Goal: Information Seeking & Learning: Learn about a topic

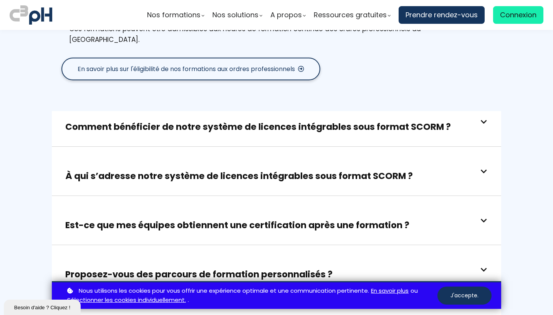
scroll to position [2032, 0]
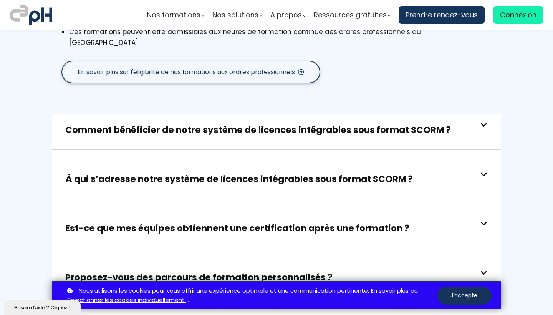
click at [202, 222] on h3 "Est-ce que mes équipes obtiennent une certification après une formation ?" at bounding box center [237, 228] width 344 height 12
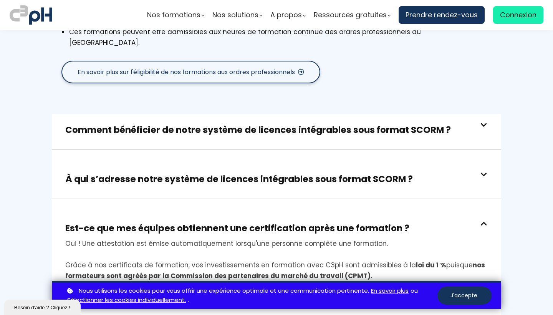
click at [202, 222] on h3 "Est-ce que mes équipes obtiennent une certification après une formation ?" at bounding box center [237, 228] width 344 height 12
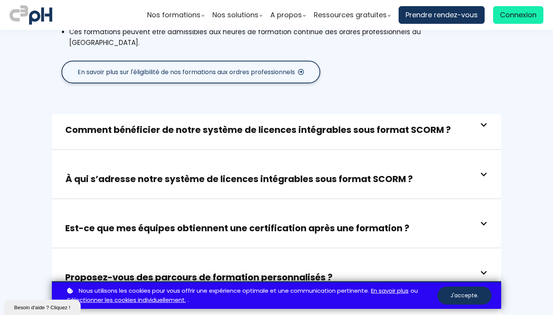
scroll to position [2040, 0]
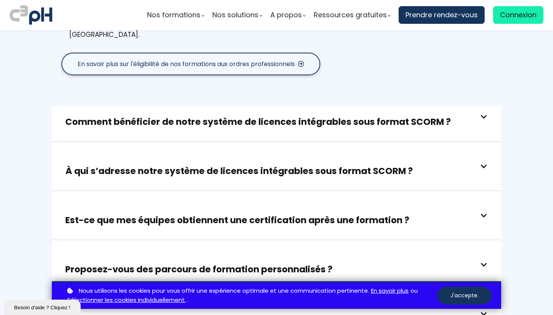
click at [228, 165] on h3 "À qui s’adresse notre système de licences intégrables sous format SCORM ?" at bounding box center [239, 171] width 348 height 12
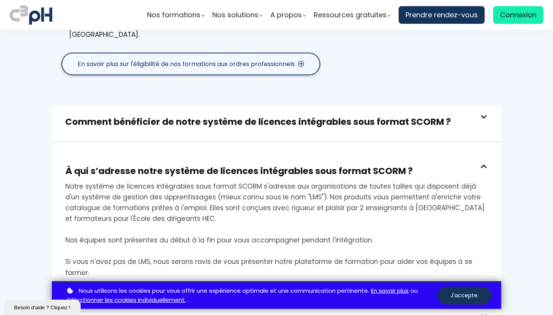
click at [228, 165] on h3 "À qui s’adresse notre système de licences intégrables sous format SCORM ?" at bounding box center [239, 171] width 348 height 12
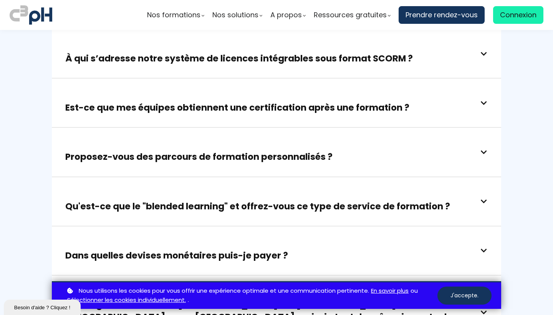
scroll to position [2156, 0]
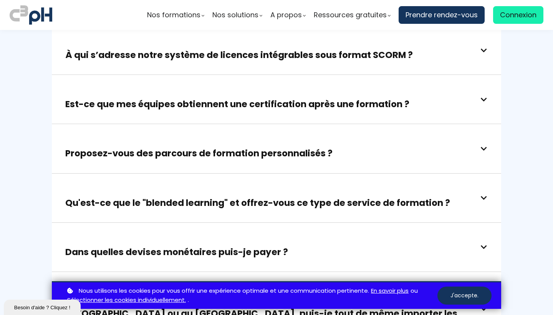
click at [224, 197] on h3 "Qu'est-ce que le "blended learning" et offrez-vous ce type de service de format…" at bounding box center [257, 203] width 385 height 12
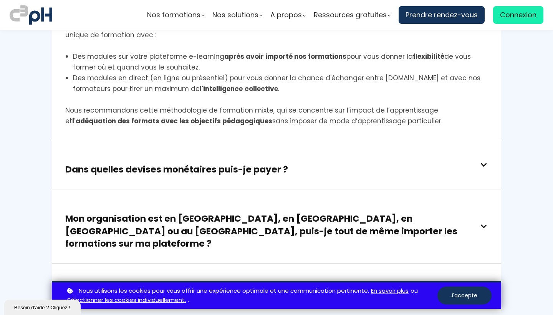
scroll to position [2351, 0]
click at [231, 163] on h3 "Dans quelles devises monétaires puis-je payer ?" at bounding box center [176, 169] width 223 height 12
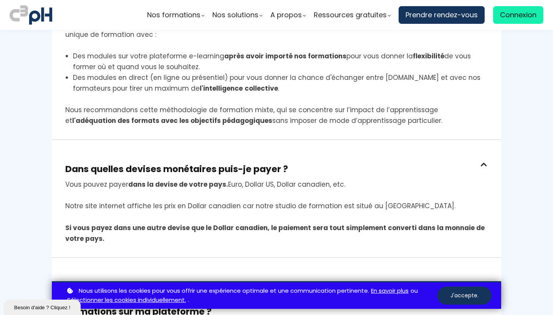
click at [231, 163] on h3 "Dans quelles devises monétaires puis-je payer ?" at bounding box center [176, 169] width 223 height 12
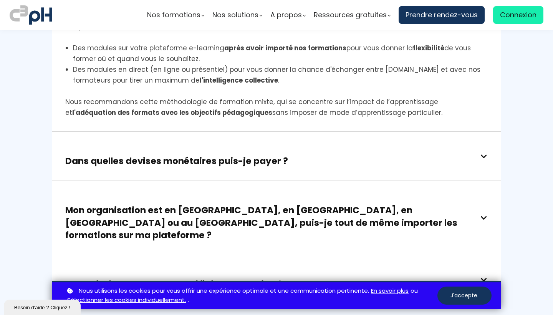
scroll to position [2370, 0]
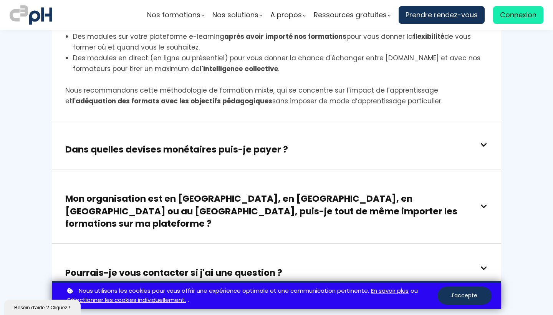
click at [230, 267] on h3 "Pourrais-je vous contacter si j'ai une question ?" at bounding box center [173, 273] width 217 height 12
click at [245, 193] on h3 "Mon organisation est en France, en Belgique, en Suisse ou au Maghreb, puis-je t…" at bounding box center [273, 211] width 416 height 37
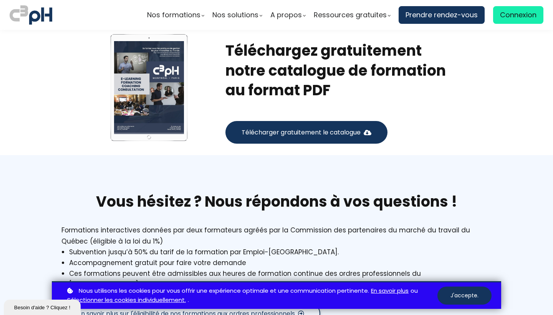
scroll to position [1767, 0]
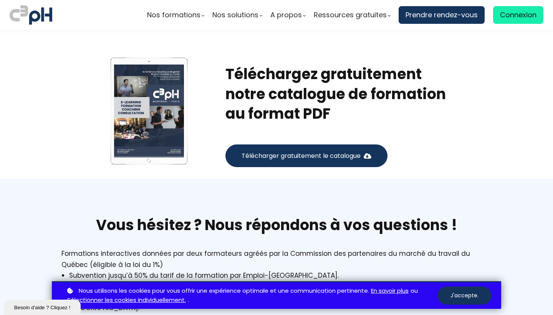
click at [260, 151] on span "Télécharger gratuitement le catalogue" at bounding box center [301, 156] width 119 height 10
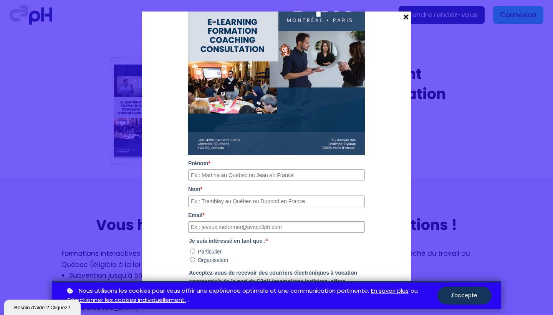
scroll to position [115, 0]
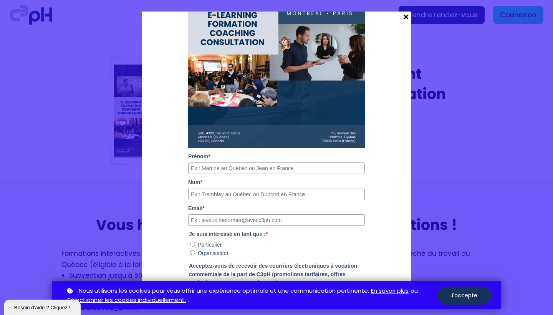
click at [402, 18] on span at bounding box center [406, 17] width 10 height 11
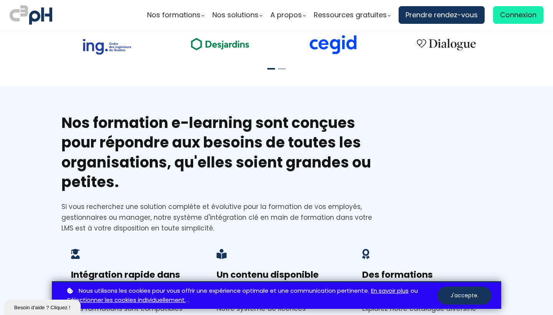
scroll to position [946, 0]
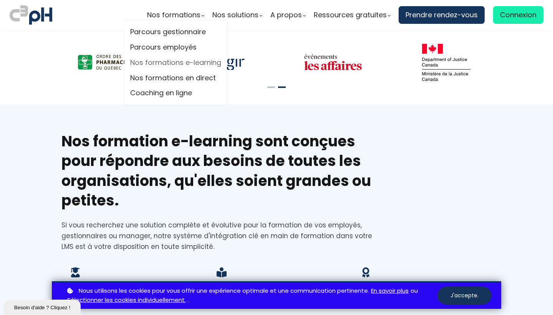
click at [186, 61] on link "Nos formations e-learning" at bounding box center [175, 63] width 91 height 12
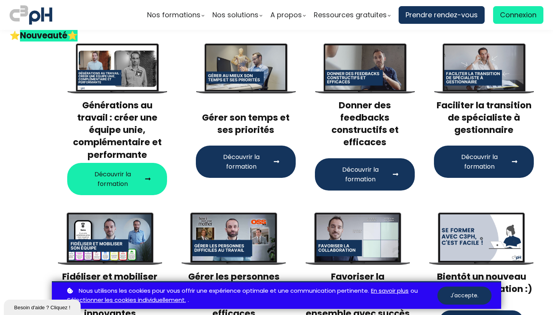
scroll to position [138, 0]
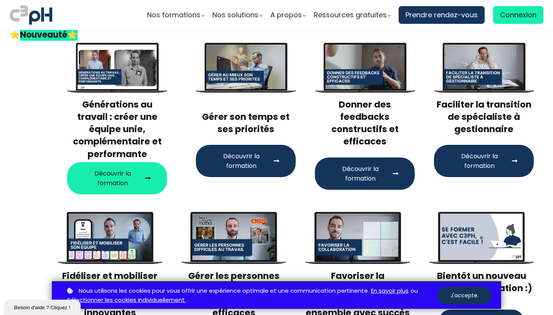
click at [295, 105] on div "Write your awesome label here. Gérer son temps et ses priorités Découvrir la fo…" at bounding box center [245, 119] width 119 height 152
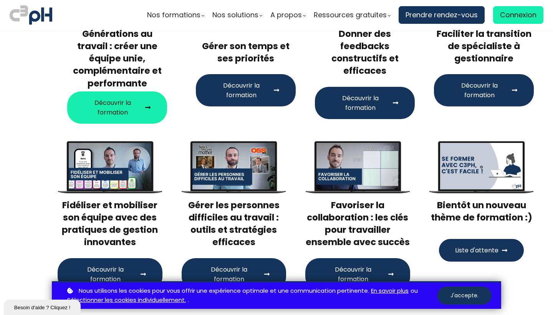
scroll to position [211, 0]
